Goal: Check status: Check status

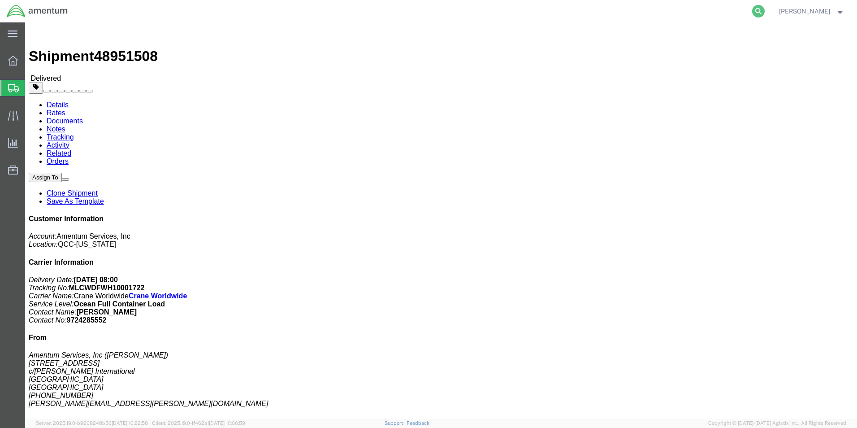
click at [753, 9] on icon at bounding box center [758, 11] width 13 height 13
paste input "393370985493"
type input "393370985493"
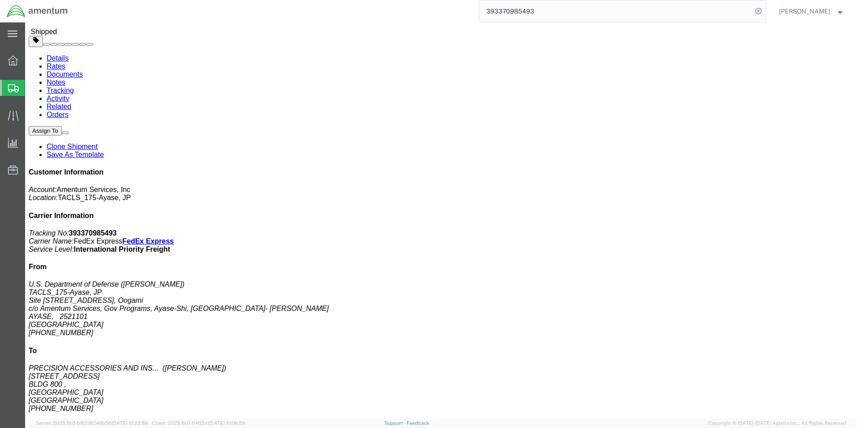
scroll to position [90, 0]
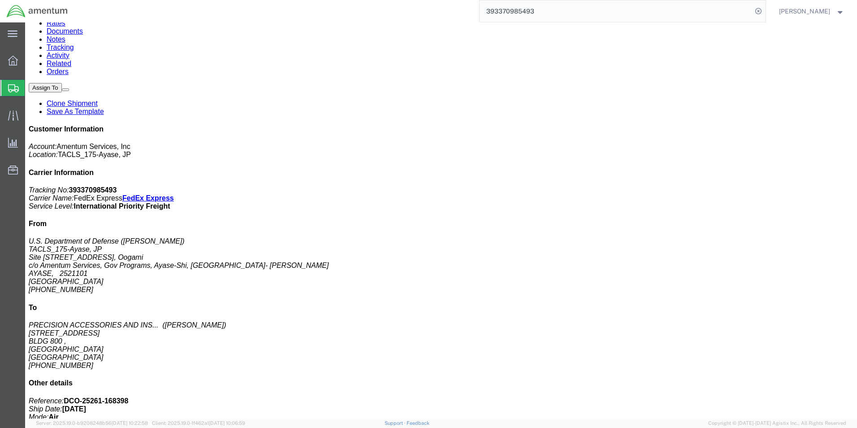
click p "SKU: 6313101-846"
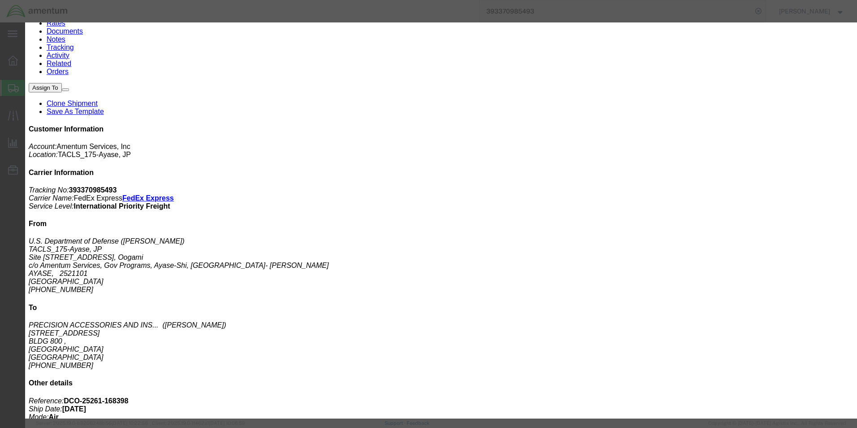
click icon "button"
